Goal: Information Seeking & Learning: Learn about a topic

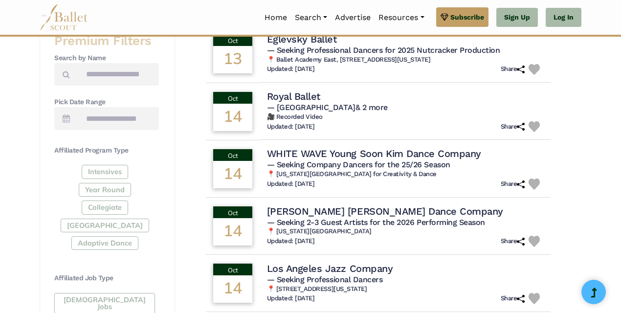
scroll to position [419, 0]
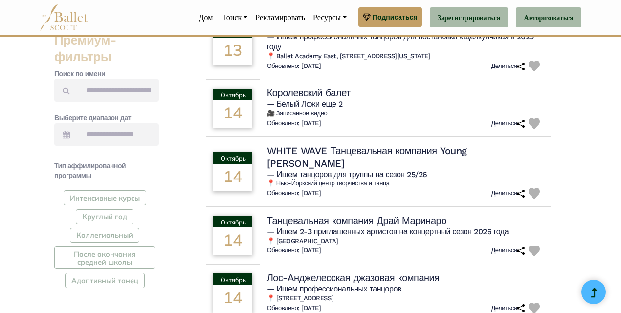
click at [575, 95] on div "Найдено 1557 результатов, войдите, чтобы увидеть их все! Пожалуйста, свяжитесь …" at bounding box center [378, 124] width 406 height 871
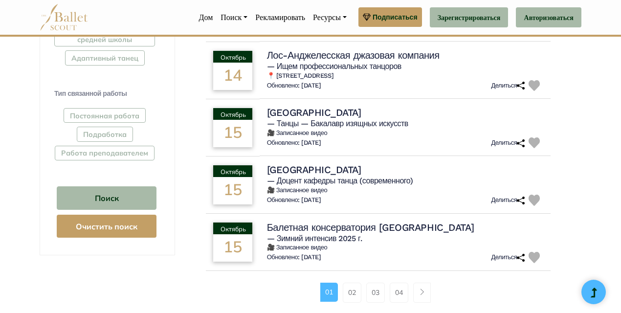
scroll to position [665, 0]
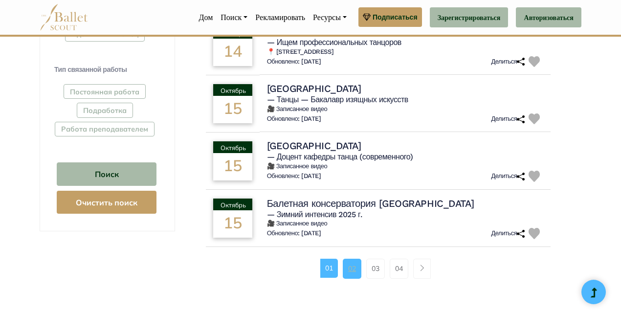
click at [351, 264] on font "02" at bounding box center [352, 268] width 8 height 9
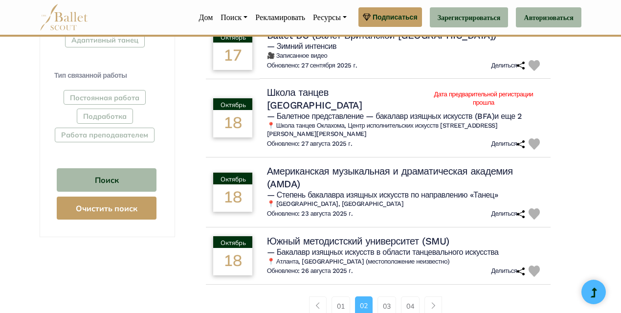
scroll to position [708, 0]
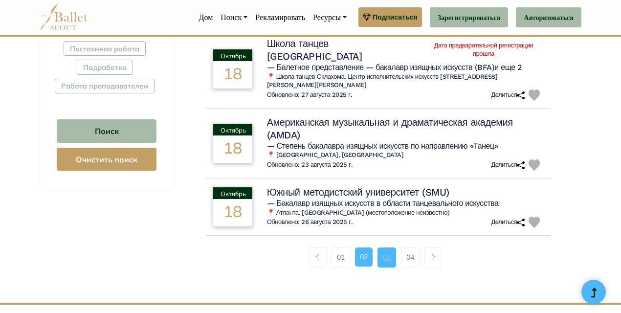
click at [384, 259] on font "03" at bounding box center [387, 257] width 8 height 9
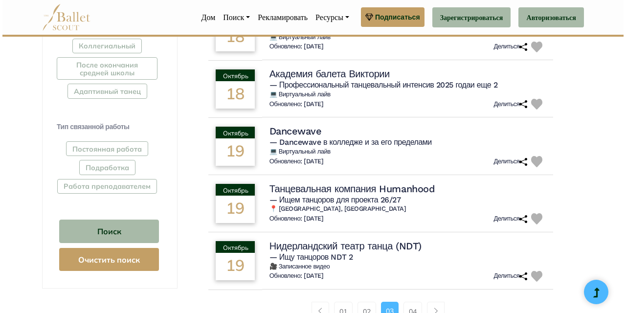
scroll to position [665, 0]
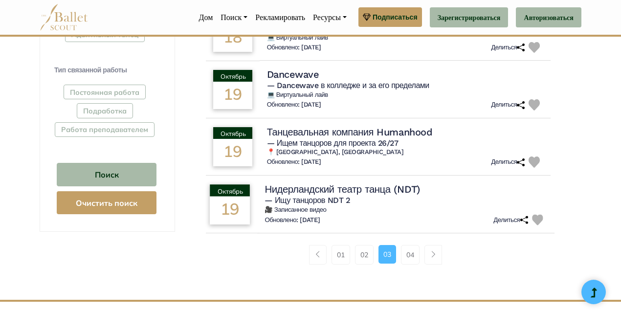
click at [372, 195] on font "Нидерландский театр танца (NDT)" at bounding box center [341, 189] width 155 height 12
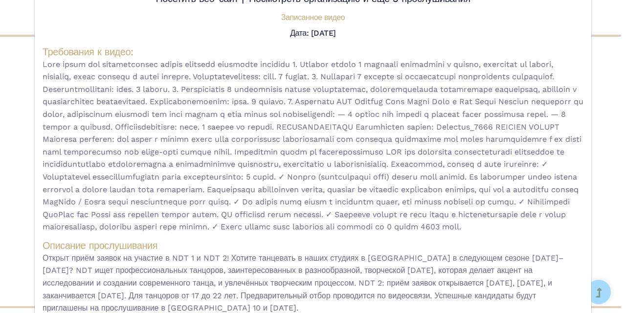
scroll to position [167, 0]
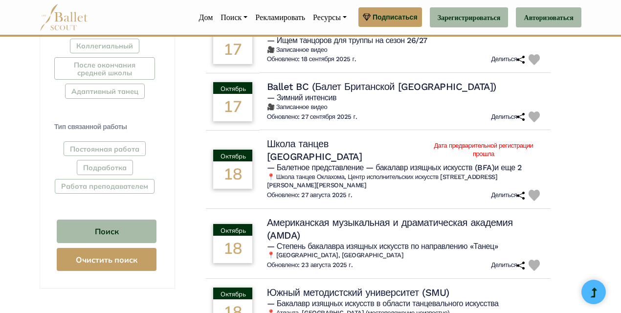
scroll to position [756, 0]
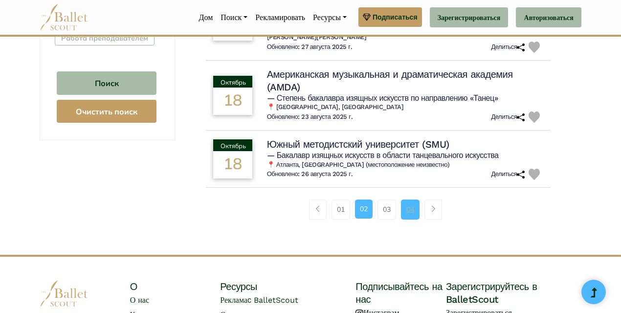
click at [410, 207] on font "04" at bounding box center [410, 209] width 8 height 9
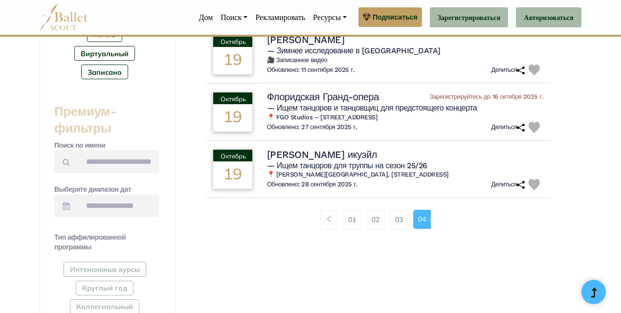
scroll to position [302, 0]
